Goal: Check status: Check status

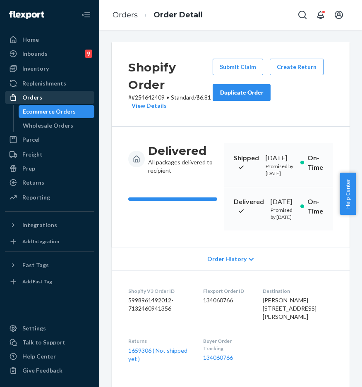
click at [61, 103] on div "Orders" at bounding box center [50, 98] width 88 height 12
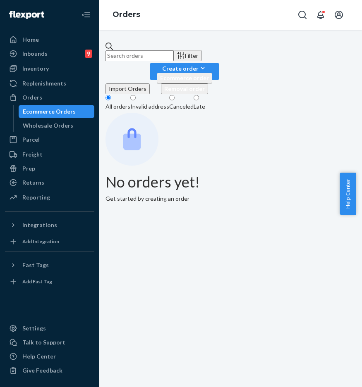
click at [173, 50] on input "text" at bounding box center [139, 55] width 68 height 11
paste input "#253738692"
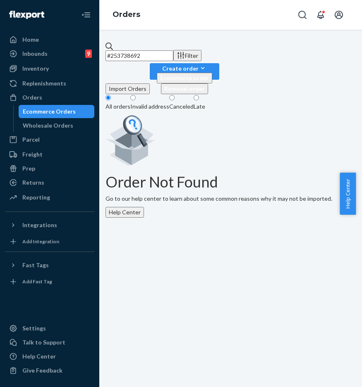
type input "#253738692"
click at [148, 163] on div "Order Not Found Go to our help center to learn about some common reasons why it…" at bounding box center [230, 165] width 250 height 105
click at [55, 103] on div "Orders" at bounding box center [50, 98] width 88 height 12
click at [58, 124] on div "Wholesale Orders" at bounding box center [48, 126] width 50 height 8
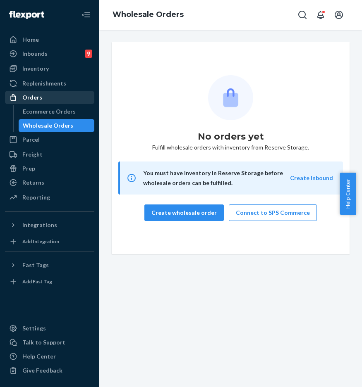
click at [48, 102] on div "Orders" at bounding box center [50, 98] width 88 height 12
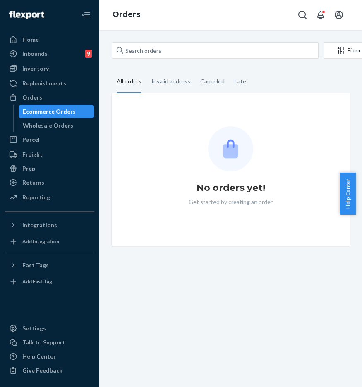
click at [152, 64] on div "Filter Import Orders Create order Ecommerce order Removal order All orders Inva…" at bounding box center [230, 144] width 250 height 204
click at [152, 52] on input "text" at bounding box center [215, 50] width 207 height 17
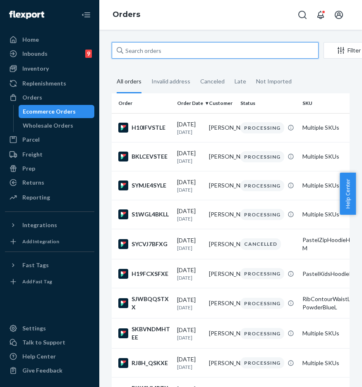
paste input "#253738692"
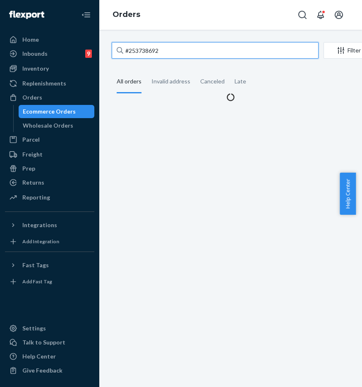
type input "#253738692"
